Goal: Transaction & Acquisition: Purchase product/service

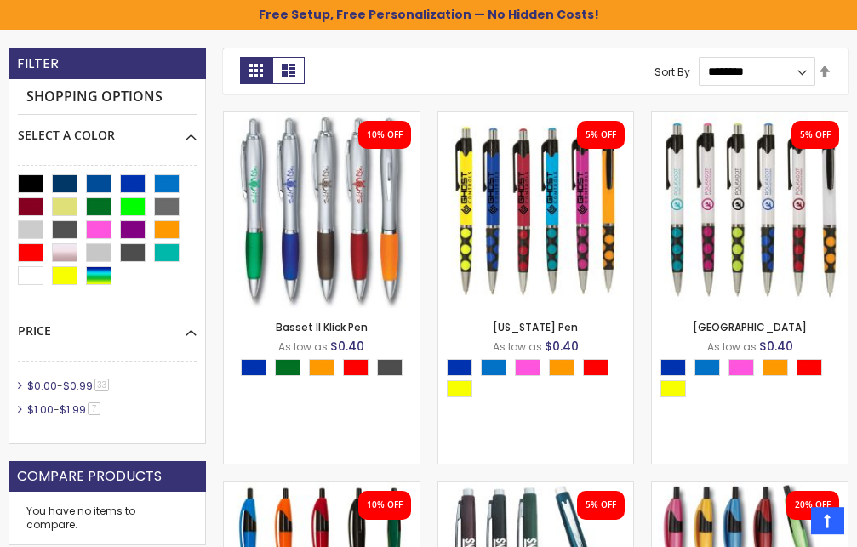
scroll to position [434, 0]
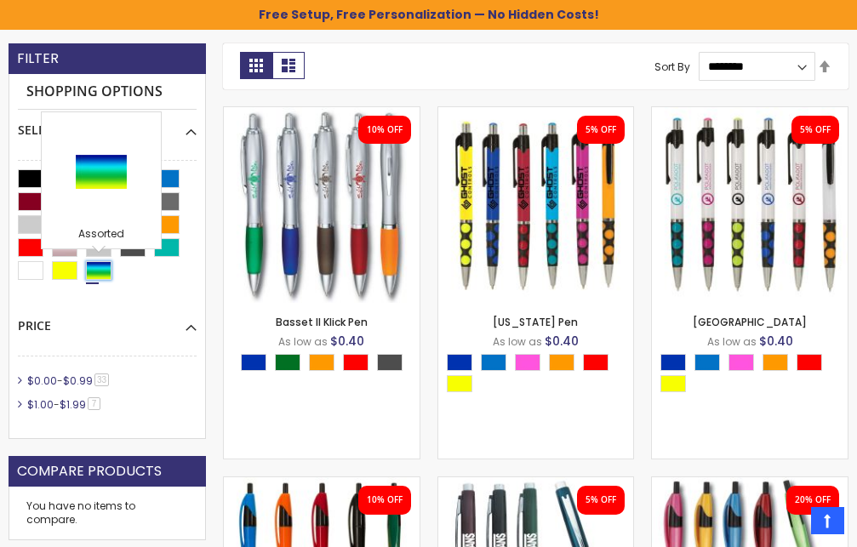
click at [97, 274] on div "Assorted" at bounding box center [99, 270] width 26 height 19
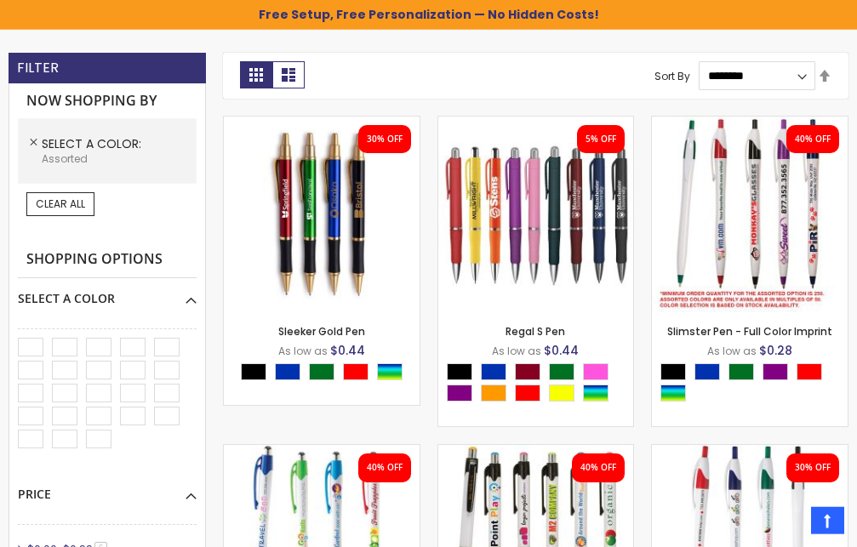
scroll to position [435, 0]
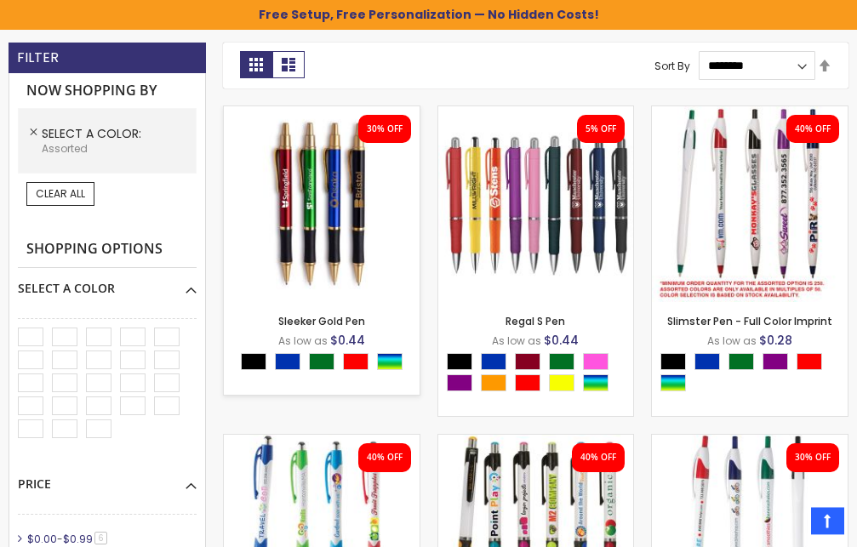
click at [285, 180] on img at bounding box center [322, 204] width 196 height 196
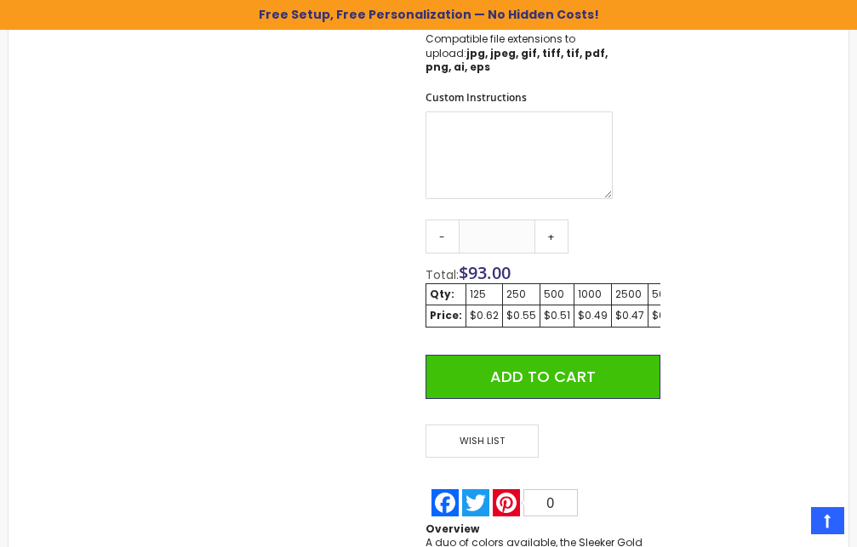
scroll to position [1041, 0]
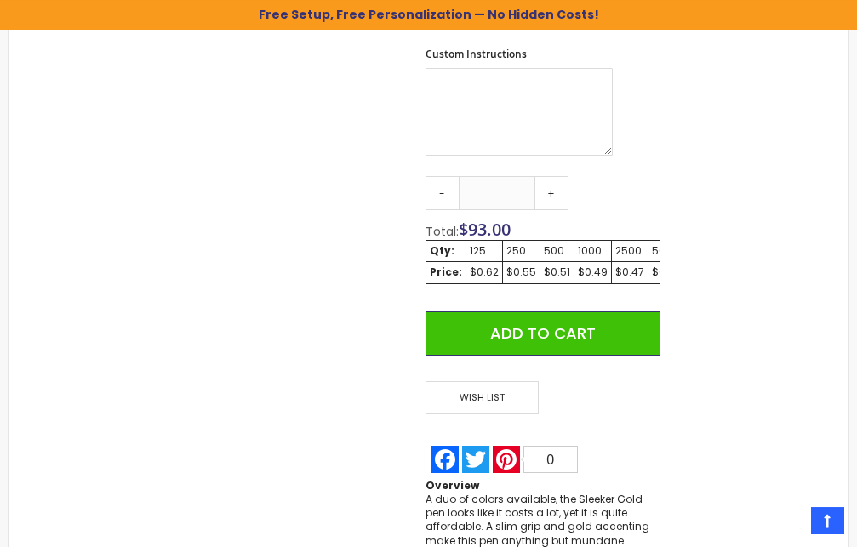
drag, startPoint x: 866, startPoint y: 540, endPoint x: 858, endPoint y: 333, distance: 207.8
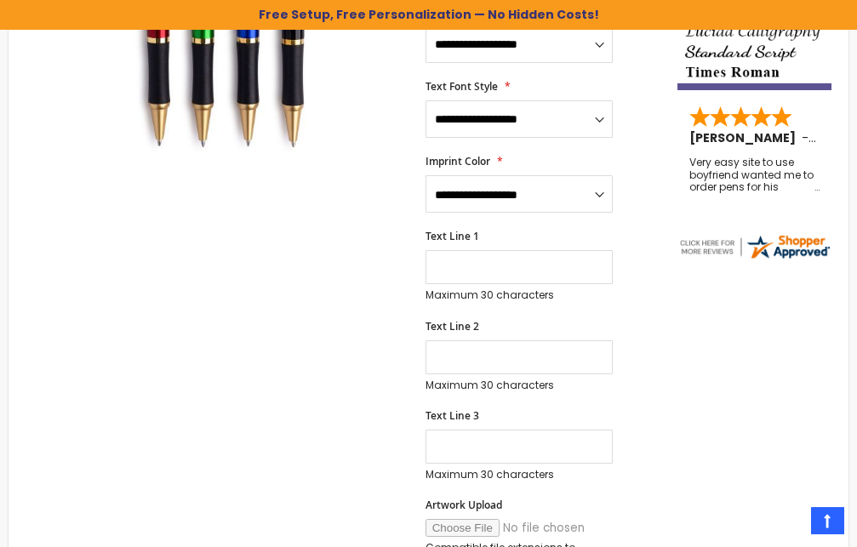
scroll to position [194, 0]
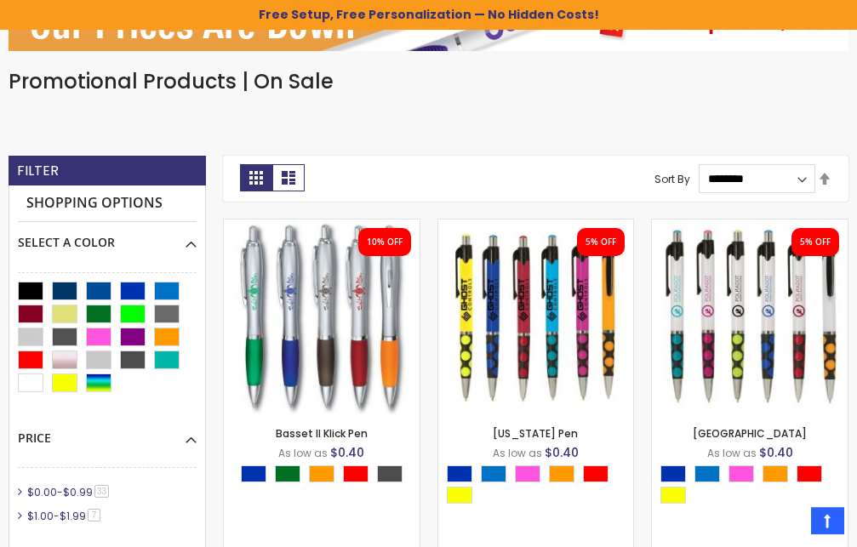
scroll to position [331, 0]
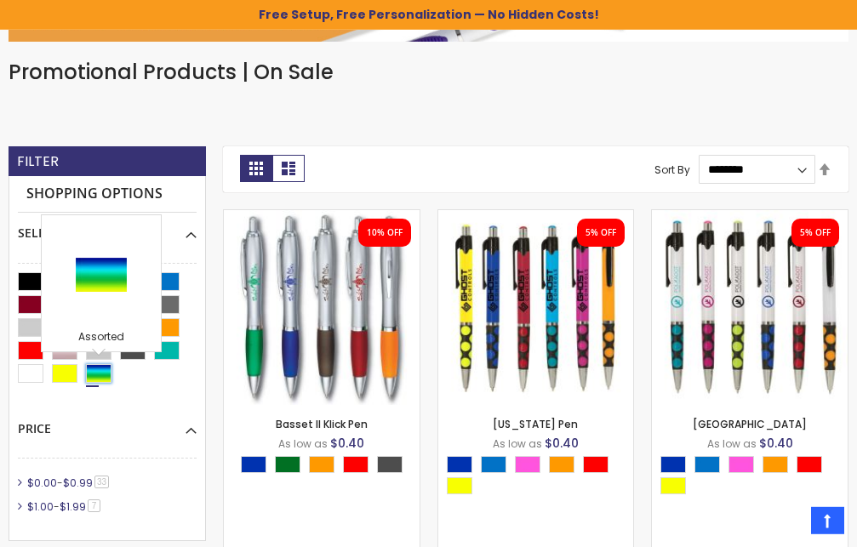
click at [100, 369] on div "Assorted" at bounding box center [99, 373] width 26 height 19
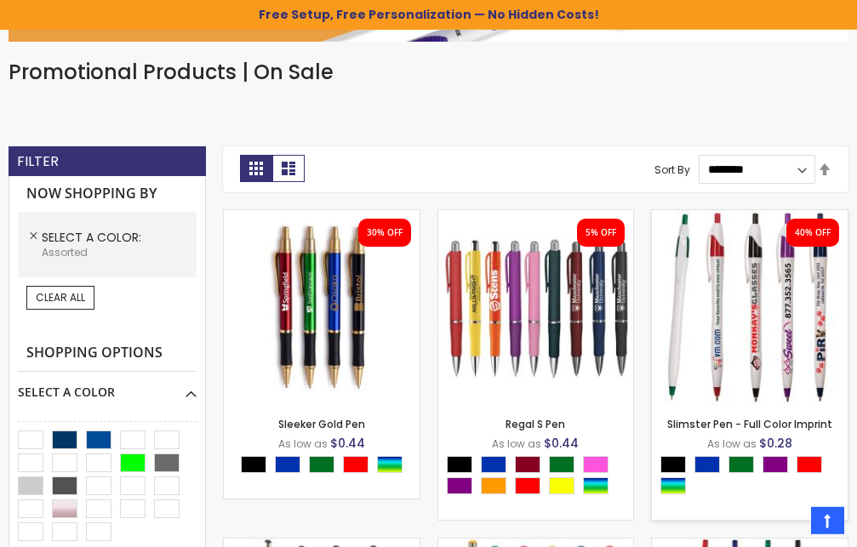
click at [652, 282] on img at bounding box center [750, 308] width 196 height 196
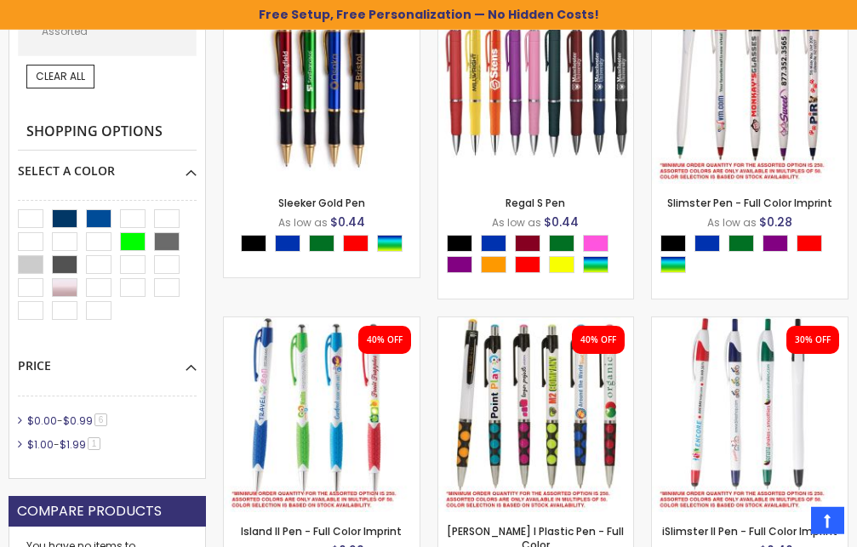
scroll to position [559, 0]
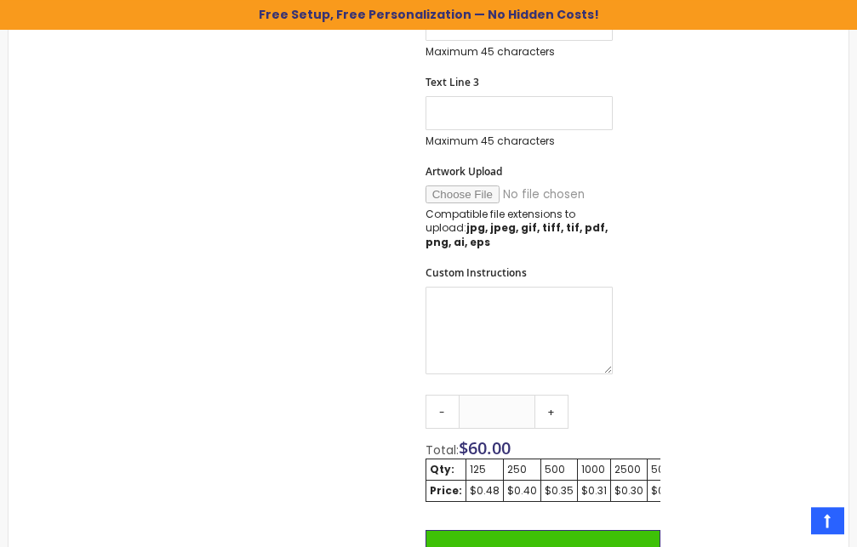
scroll to position [774, 0]
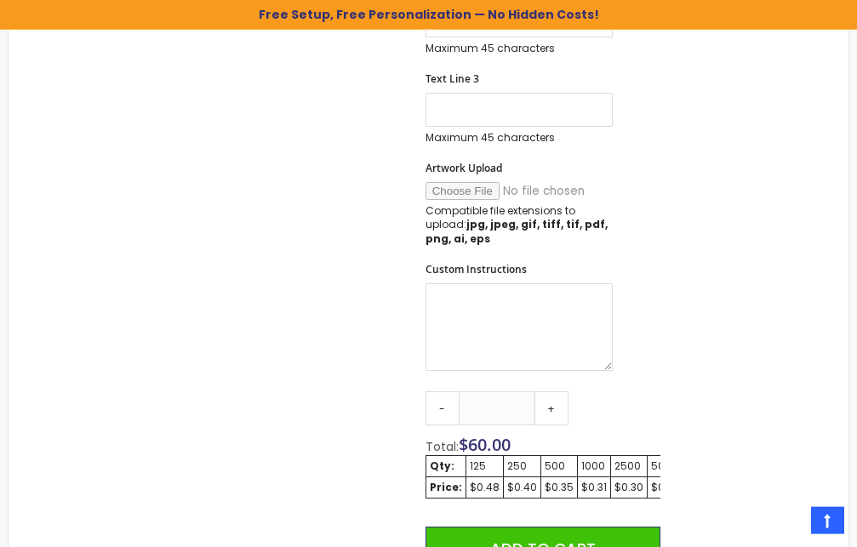
click at [557, 473] on td "500" at bounding box center [558, 466] width 37 height 21
click at [553, 463] on div "500" at bounding box center [559, 467] width 29 height 14
click at [621, 412] on div "Qty - *** + Total: $ 60.00 Qty: 125 250 500 1000 2500 5000 Price: $0.48 $0.40 $…" at bounding box center [543, 487] width 235 height 192
click at [551, 410] on link "+" at bounding box center [551, 408] width 34 height 34
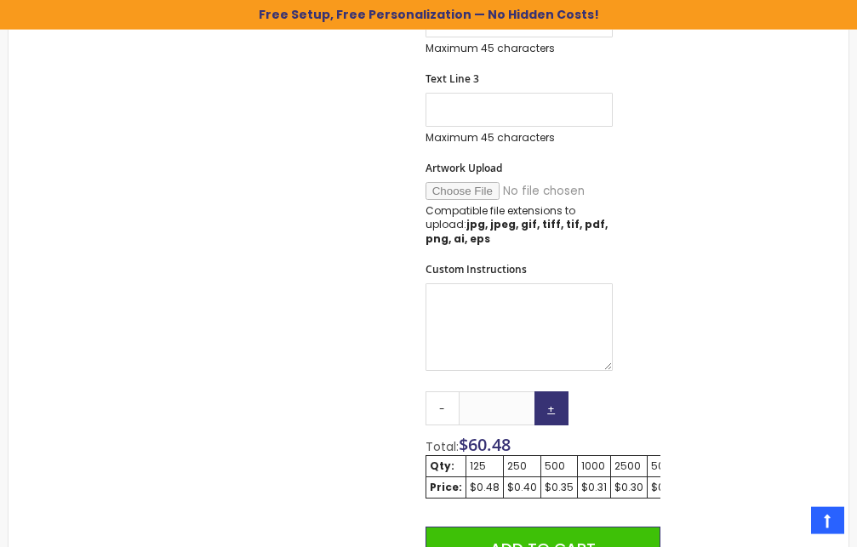
click at [551, 410] on link "+" at bounding box center [551, 408] width 34 height 34
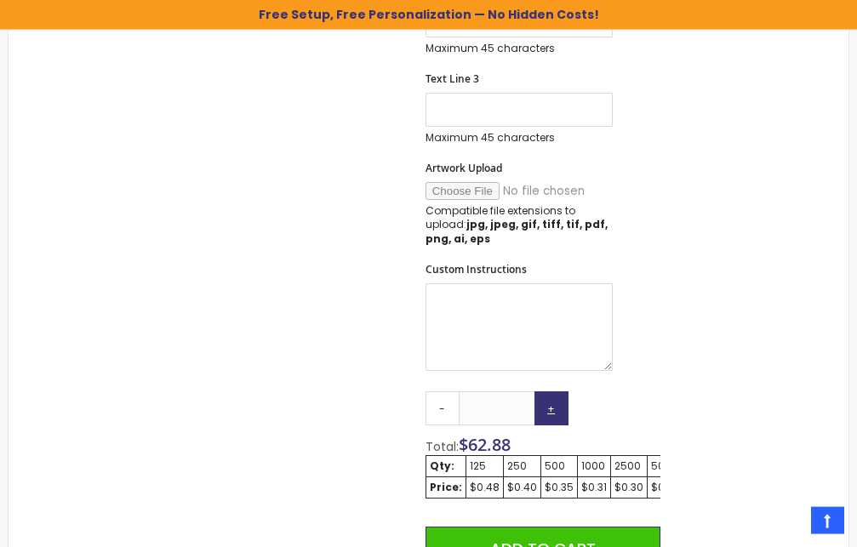
click at [551, 410] on link "+" at bounding box center [551, 408] width 34 height 34
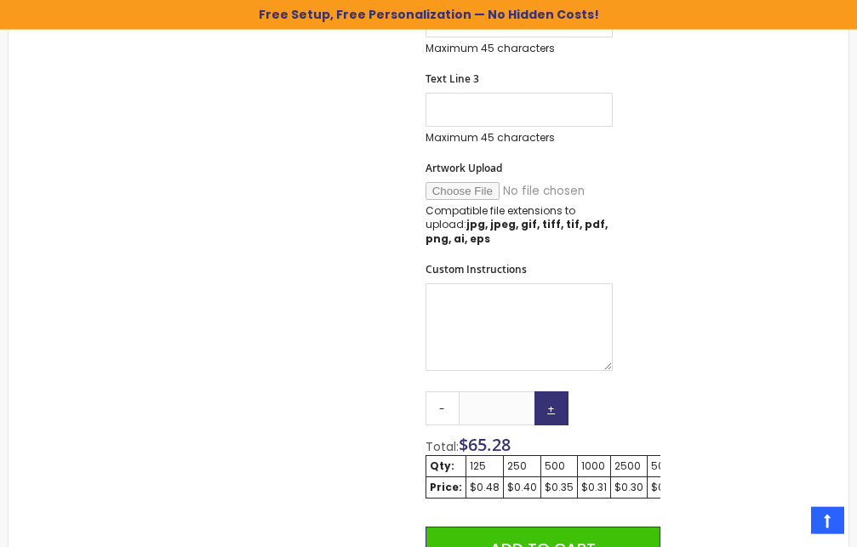
click at [551, 410] on link "+" at bounding box center [551, 408] width 34 height 34
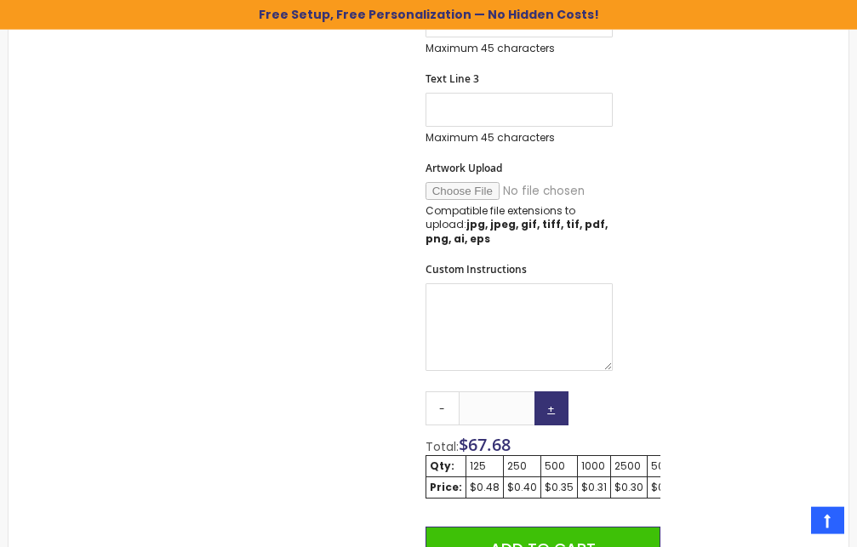
click at [551, 410] on link "+" at bounding box center [551, 408] width 34 height 34
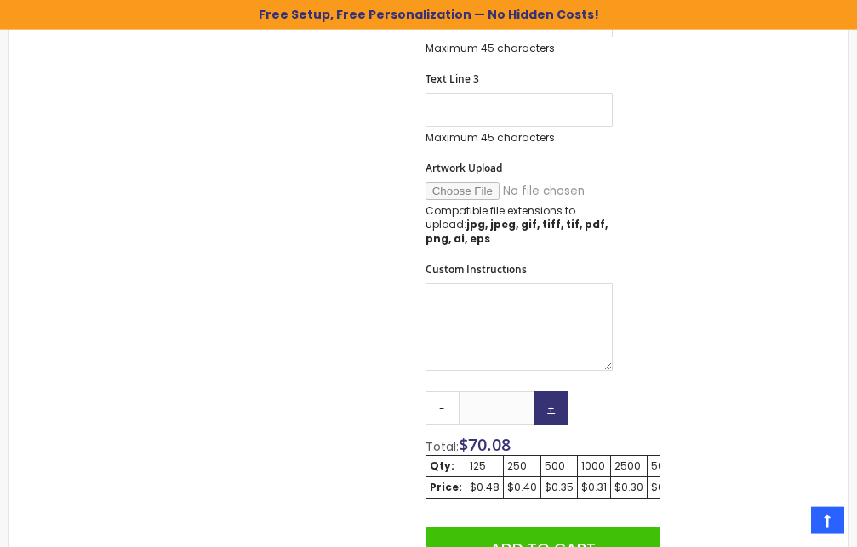
click at [551, 410] on link "+" at bounding box center [551, 408] width 34 height 34
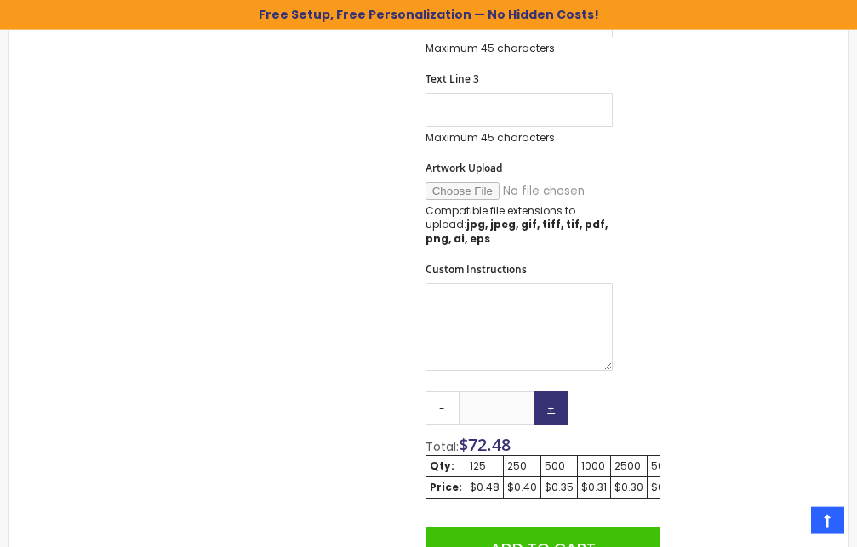
click at [551, 410] on link "+" at bounding box center [551, 408] width 34 height 34
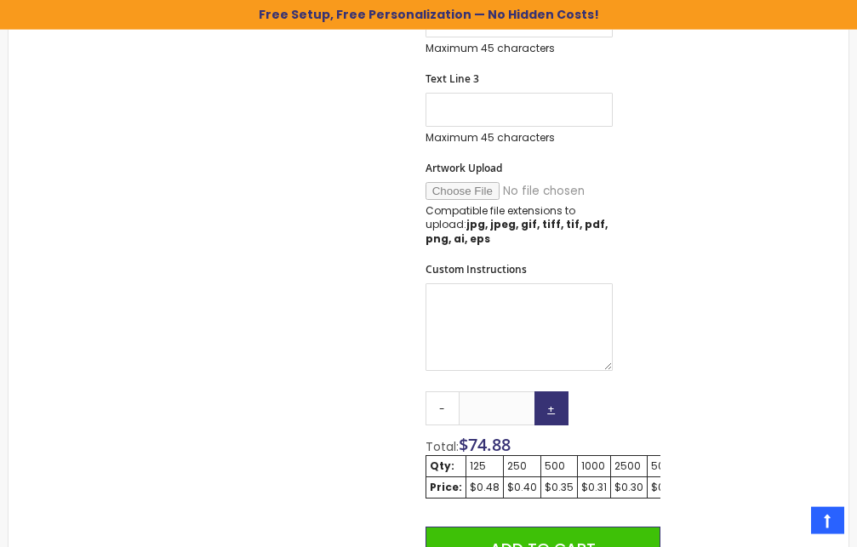
click at [551, 410] on link "+" at bounding box center [551, 408] width 34 height 34
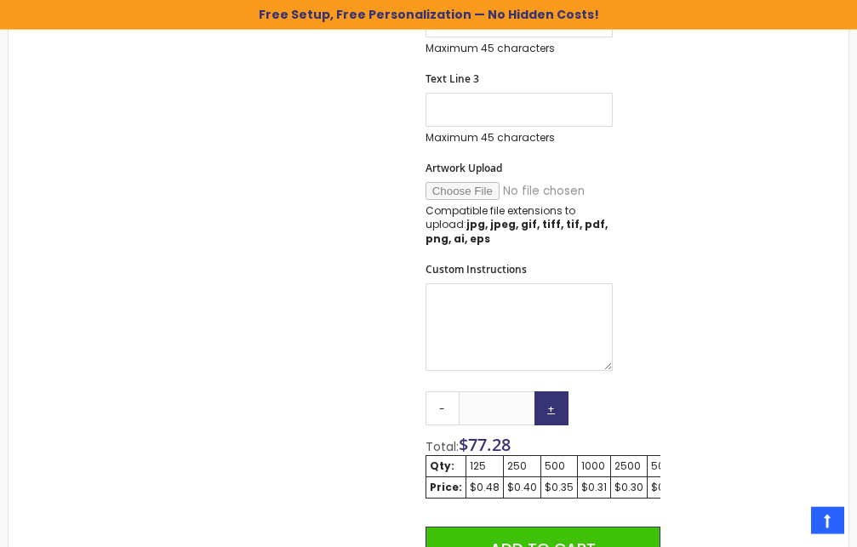
click at [551, 410] on link "+" at bounding box center [551, 408] width 34 height 34
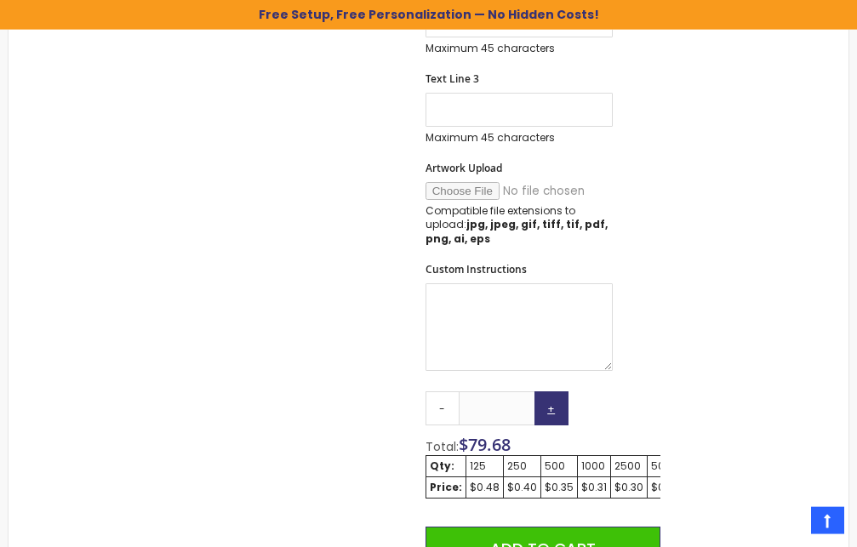
click at [551, 410] on link "+" at bounding box center [551, 408] width 34 height 34
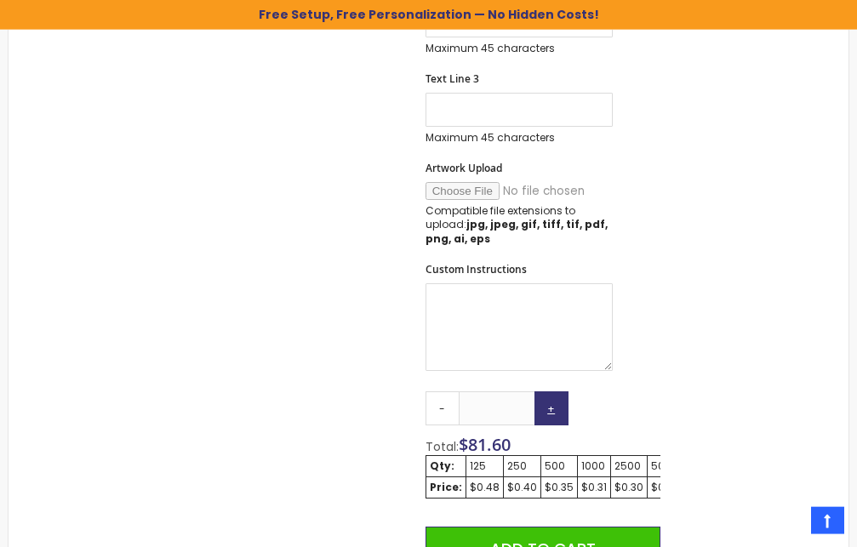
click at [551, 410] on link "+" at bounding box center [551, 408] width 34 height 34
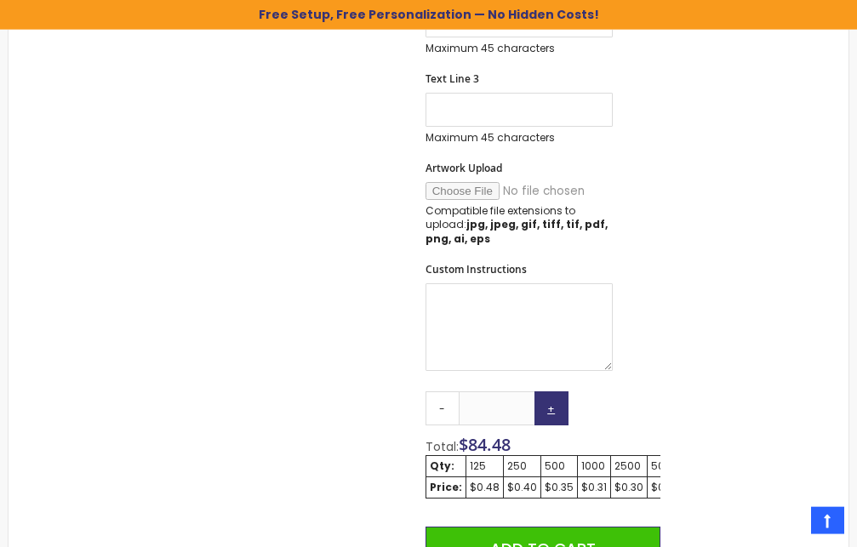
click at [551, 410] on link "+" at bounding box center [551, 408] width 34 height 34
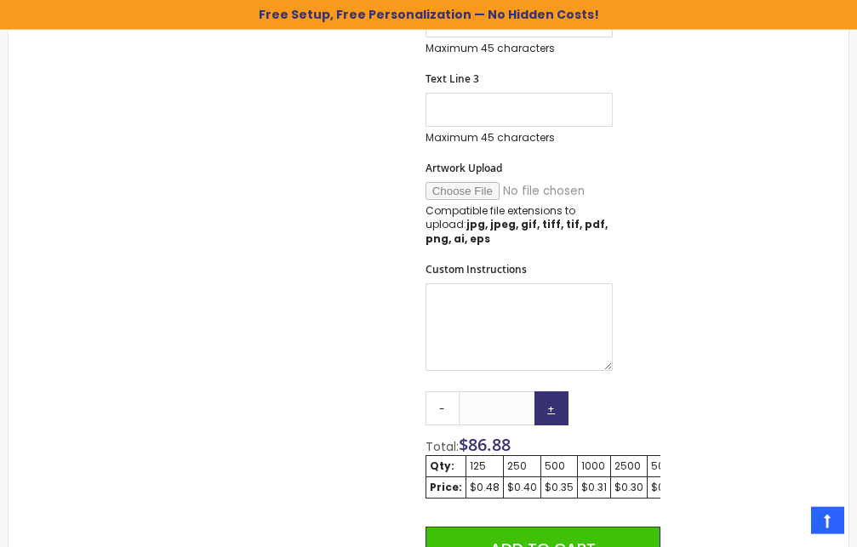
click at [551, 410] on link "+" at bounding box center [551, 408] width 34 height 34
click at [514, 403] on input "***" at bounding box center [497, 408] width 77 height 34
type input "*"
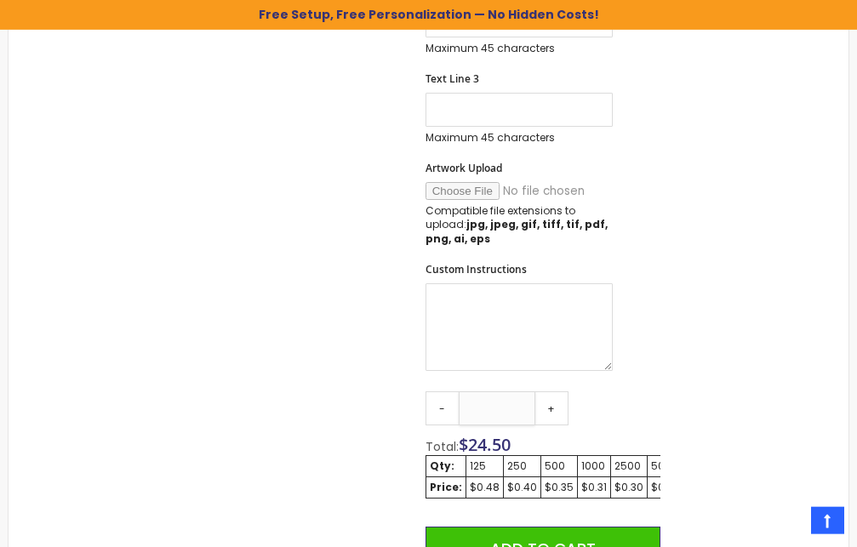
type input "***"
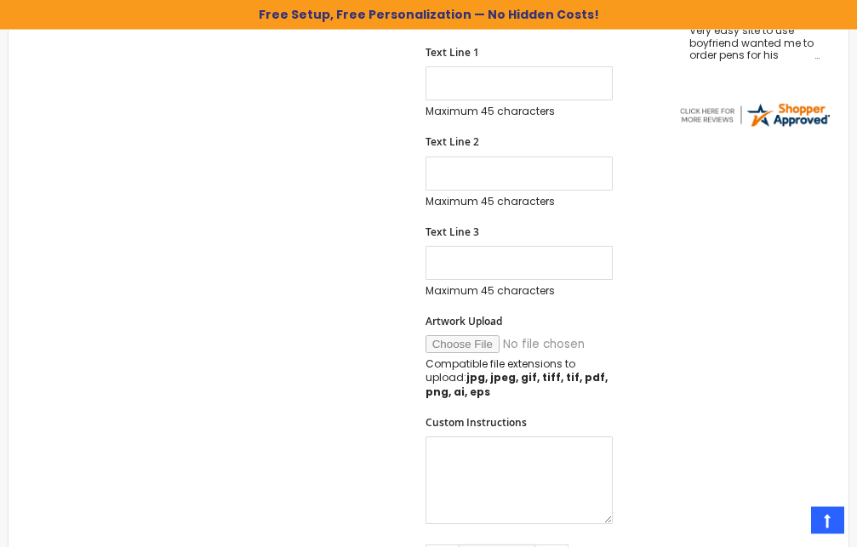
scroll to position [150, 0]
